Goal: Task Accomplishment & Management: Manage account settings

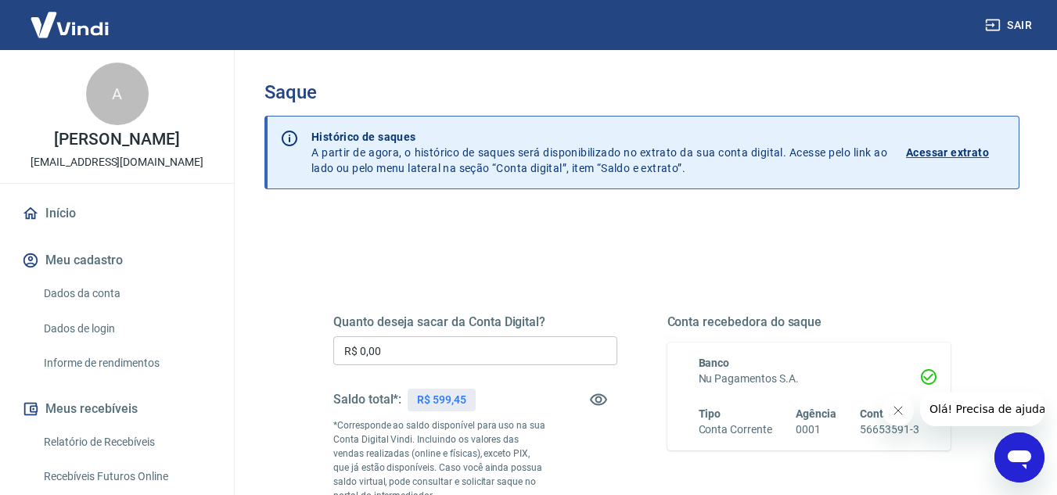
click at [469, 361] on input "R$ 0,00" at bounding box center [475, 350] width 284 height 29
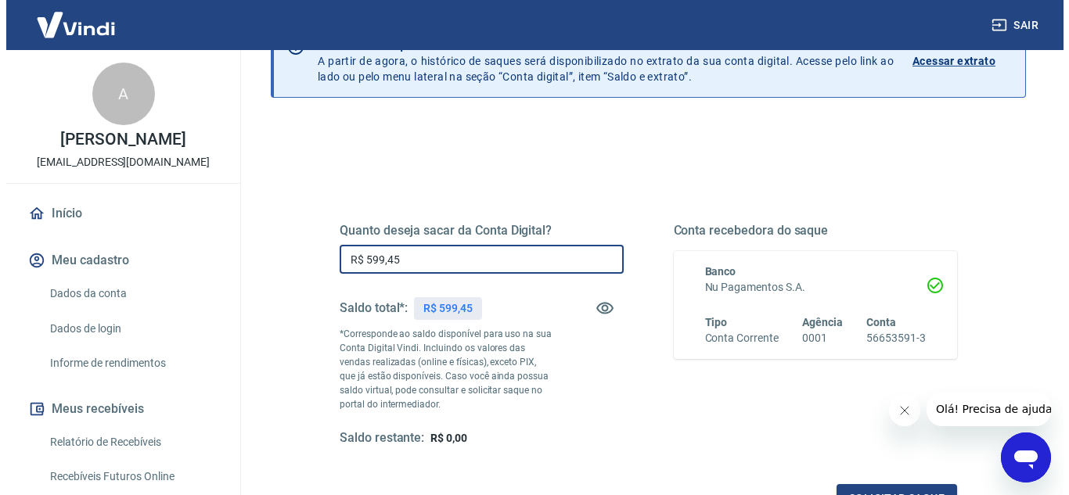
scroll to position [235, 0]
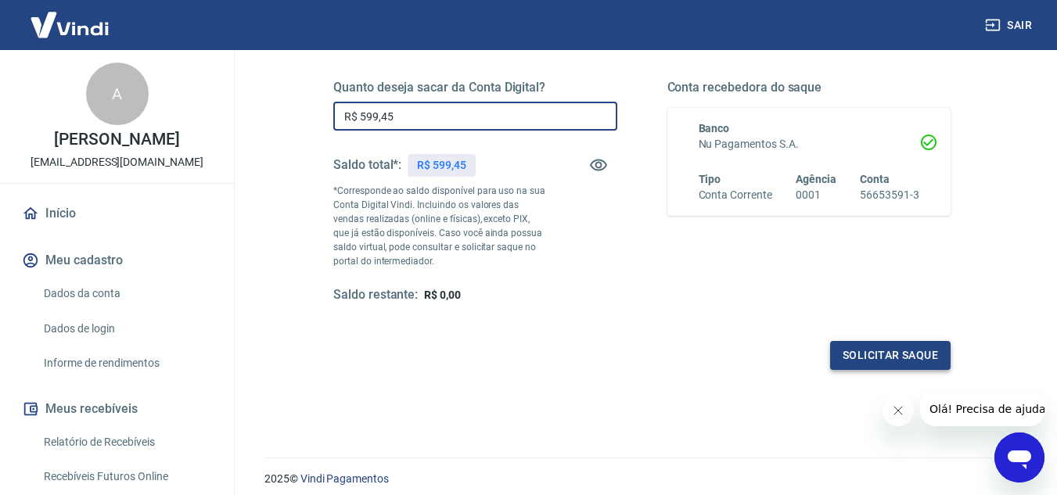
type input "R$ 599,45"
click at [855, 349] on button "Solicitar saque" at bounding box center [890, 355] width 120 height 29
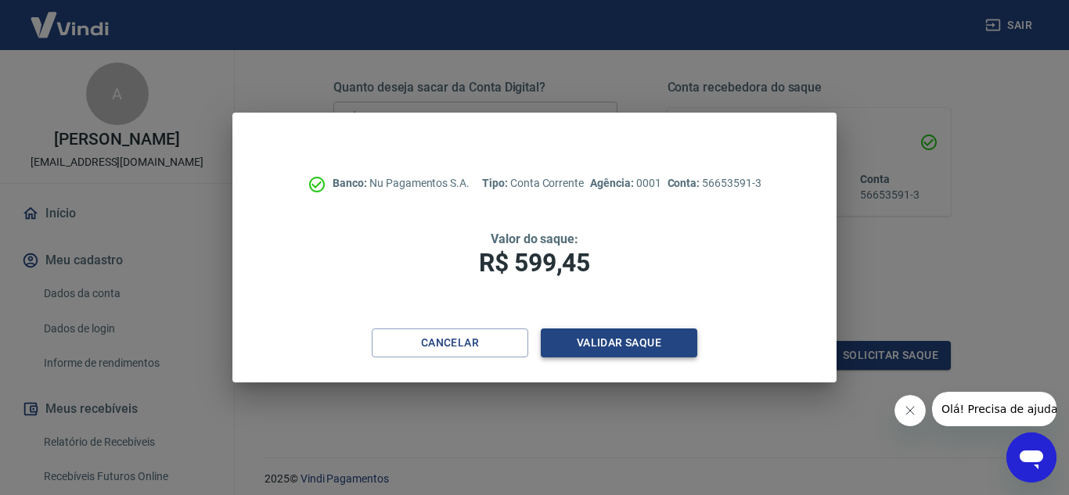
click at [627, 335] on button "Validar saque" at bounding box center [619, 343] width 156 height 29
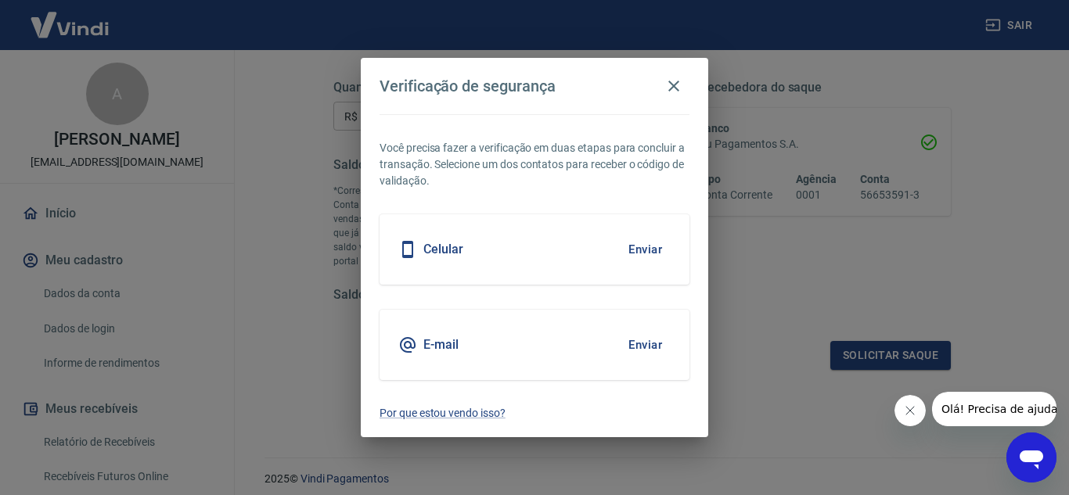
click at [533, 349] on div "E-mail Enviar" at bounding box center [534, 345] width 310 height 70
click at [646, 344] on button "Enviar" at bounding box center [645, 345] width 51 height 33
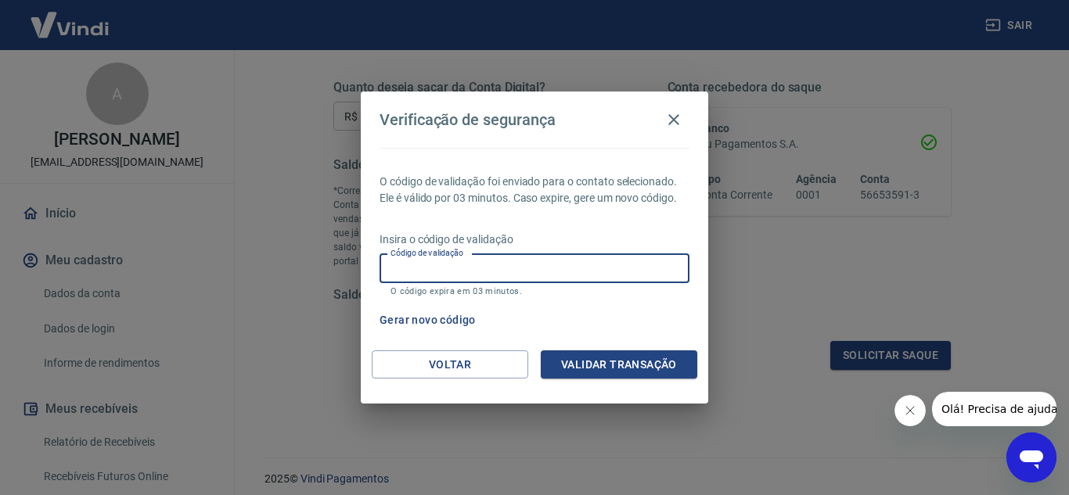
paste input "268603"
type input "268603"
click at [603, 363] on button "Validar transação" at bounding box center [619, 364] width 156 height 29
